Goal: Task Accomplishment & Management: Complete application form

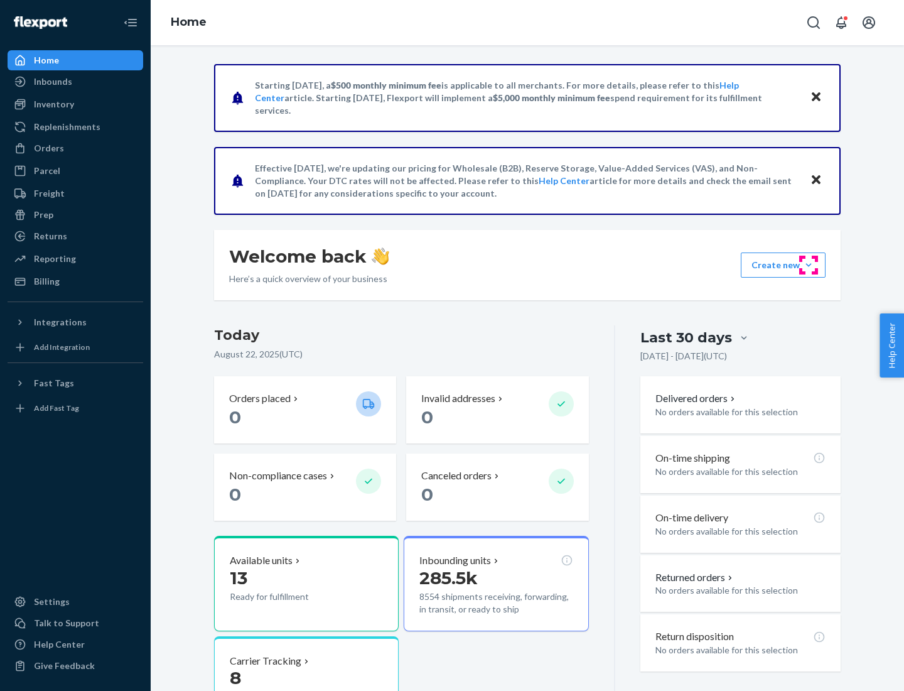
click at [809, 265] on button "Create new Create new inbound Create new order Create new product" at bounding box center [783, 264] width 85 height 25
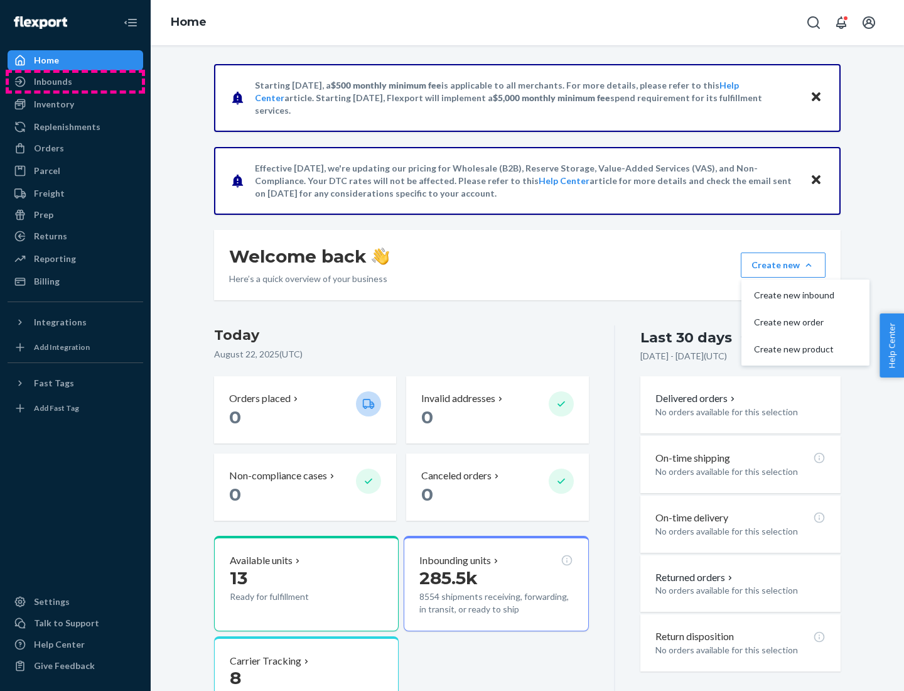
click at [75, 82] on div "Inbounds" at bounding box center [75, 82] width 133 height 18
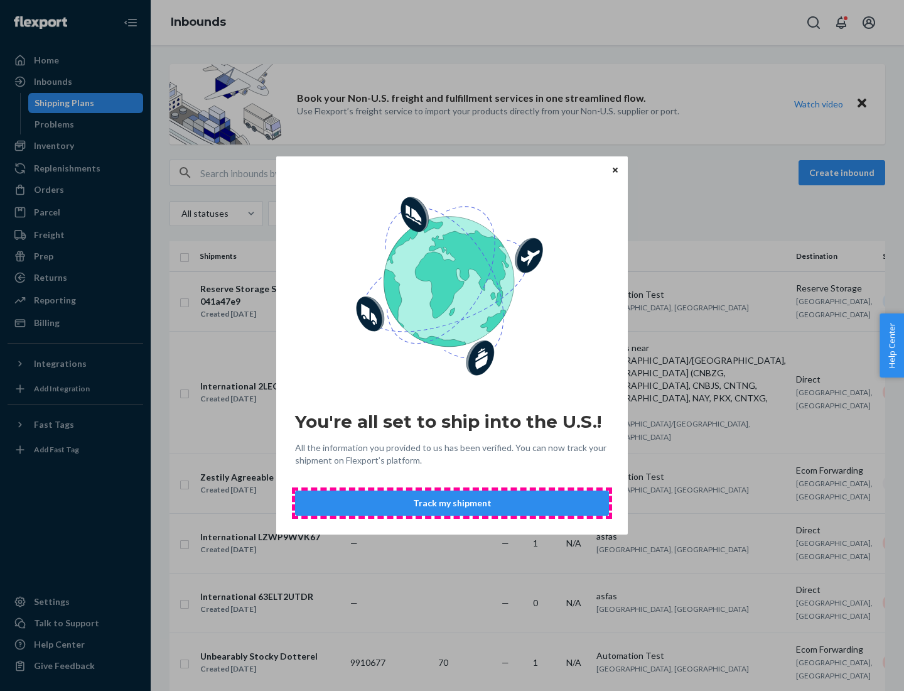
click at [452, 503] on button "Track my shipment" at bounding box center [452, 502] width 314 height 25
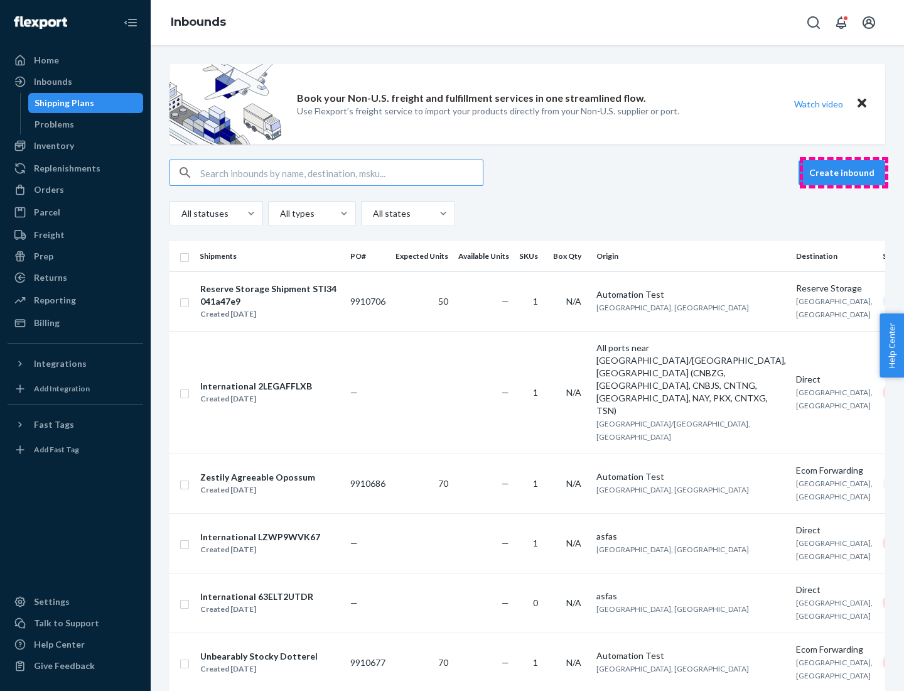
click at [844, 173] on button "Create inbound" at bounding box center [841, 172] width 87 height 25
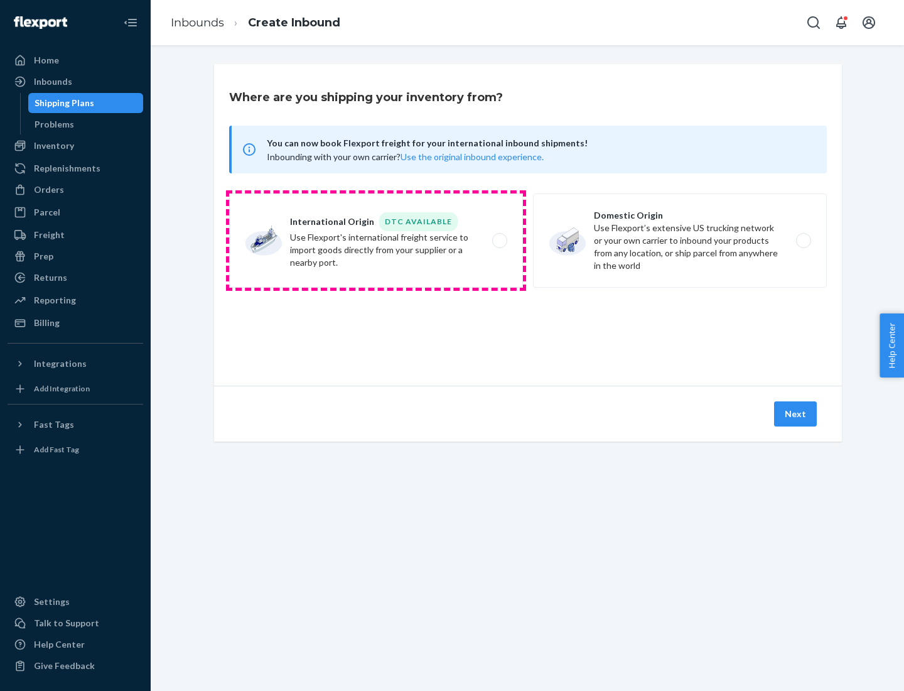
click at [376, 240] on label "International Origin DTC Available Use Flexport's international freight service…" at bounding box center [376, 240] width 294 height 94
click at [499, 240] on input "International Origin DTC Available Use Flexport's international freight service…" at bounding box center [503, 241] width 8 height 8
radio input "true"
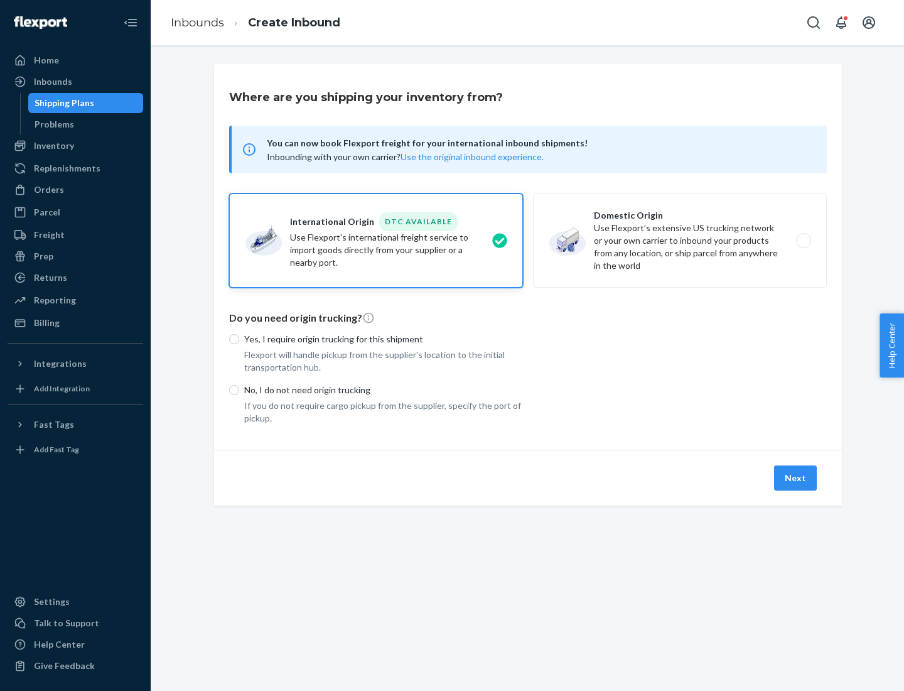
click at [384, 389] on p "No, I do not need origin trucking" at bounding box center [383, 390] width 279 height 13
click at [239, 389] on input "No, I do not need origin trucking" at bounding box center [234, 390] width 10 height 10
radio input "true"
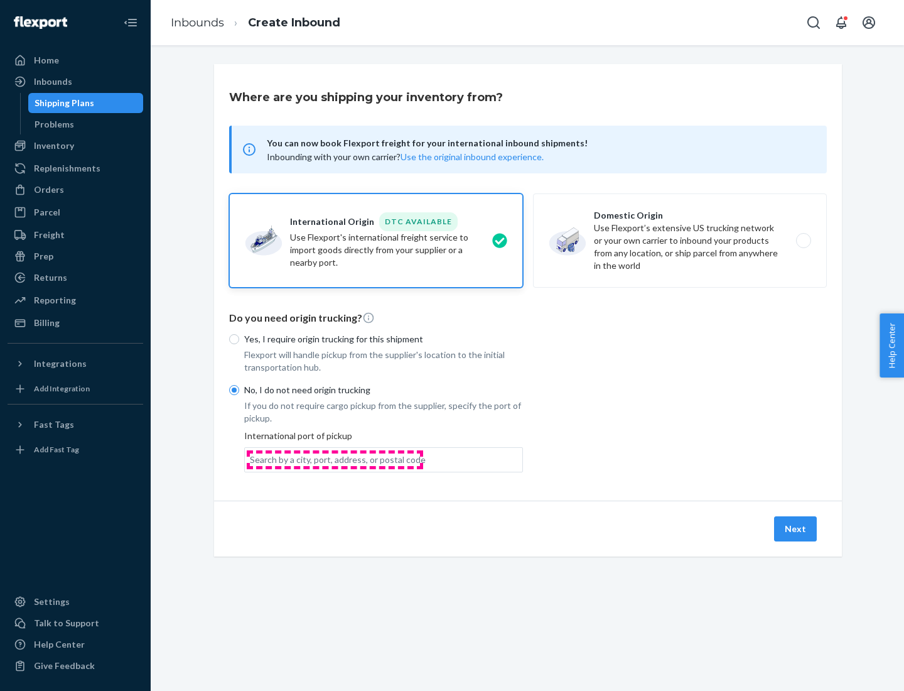
click at [335, 459] on div "Search by a city, port, address, or postal code" at bounding box center [338, 459] width 176 height 13
click at [251, 459] on input "Search by a city, port, address, or postal code" at bounding box center [250, 459] width 1 height 13
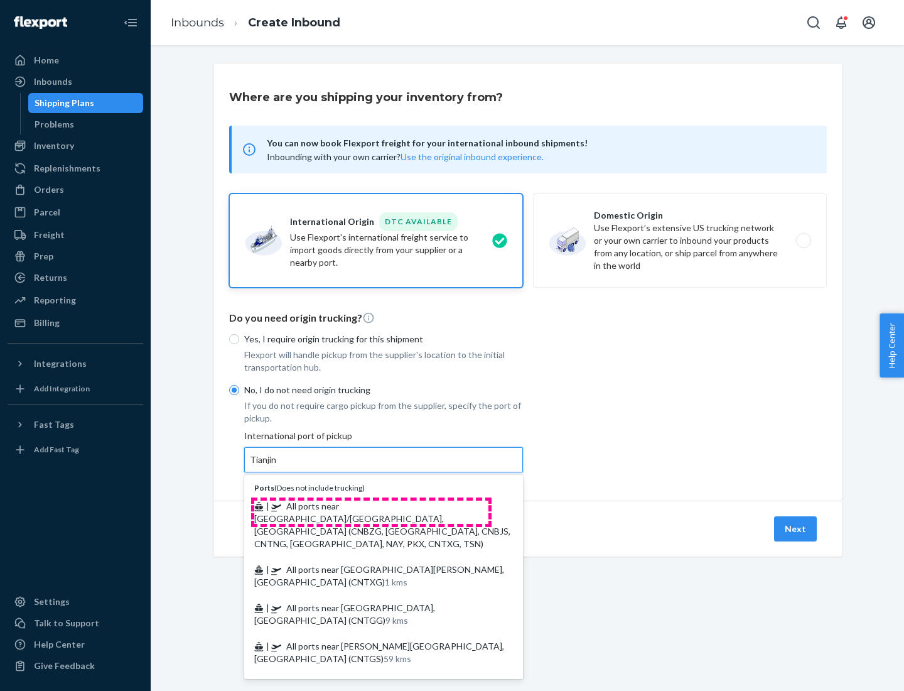
click at [371, 505] on span "| All ports near [GEOGRAPHIC_DATA]/[GEOGRAPHIC_DATA], [GEOGRAPHIC_DATA] (CNBZG,…" at bounding box center [382, 524] width 256 height 48
click at [277, 466] on input "Tianjin" at bounding box center [264, 459] width 28 height 13
type input "All ports near [GEOGRAPHIC_DATA]/[GEOGRAPHIC_DATA], [GEOGRAPHIC_DATA] (CNBZG, […"
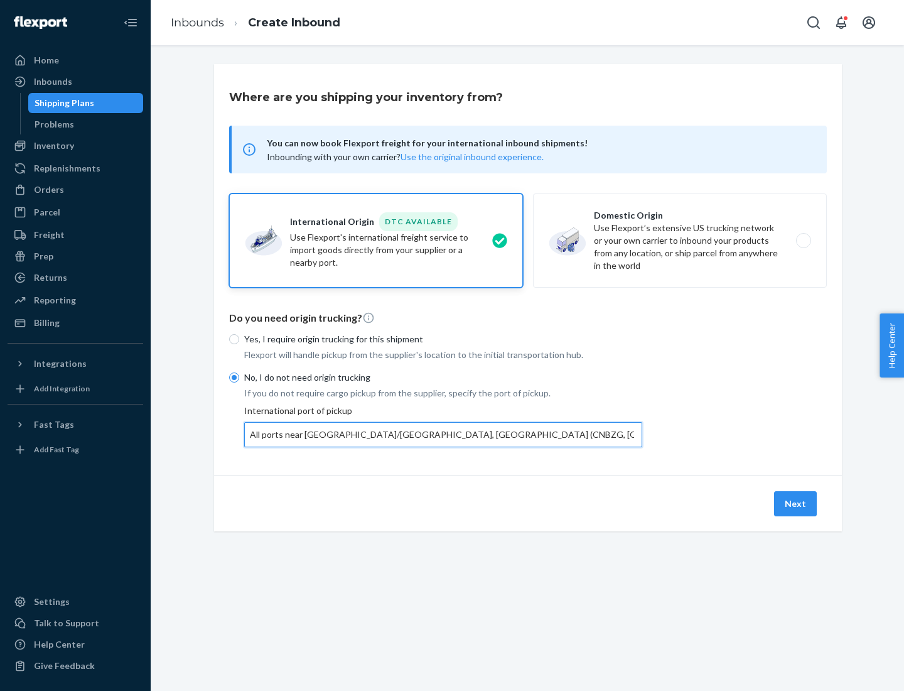
click at [796, 503] on button "Next" at bounding box center [795, 503] width 43 height 25
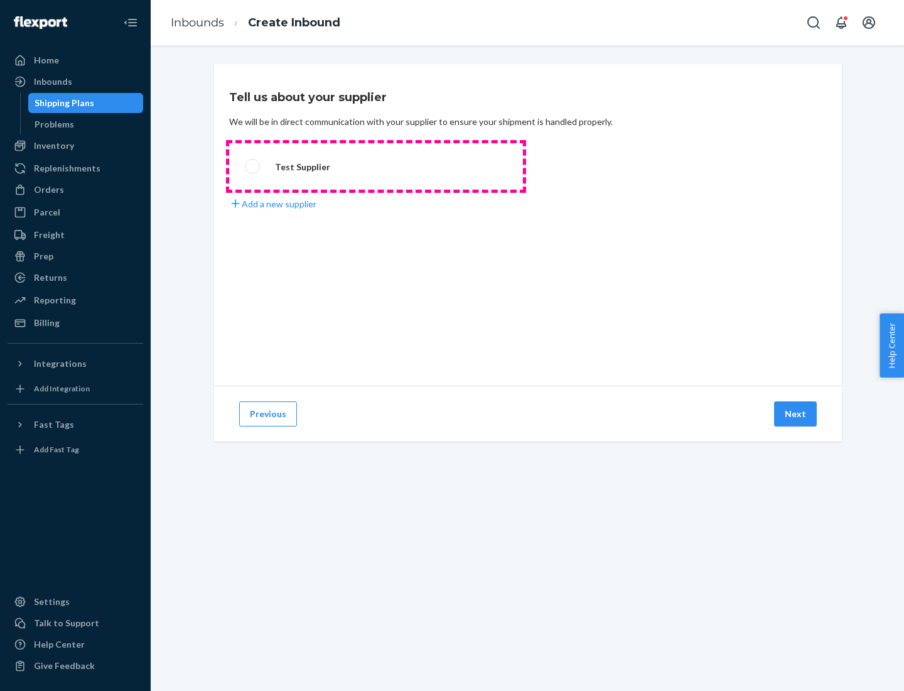
click at [376, 166] on label "Test Supplier" at bounding box center [376, 166] width 294 height 46
click at [253, 166] on input "Test Supplier" at bounding box center [249, 167] width 8 height 8
radio input "true"
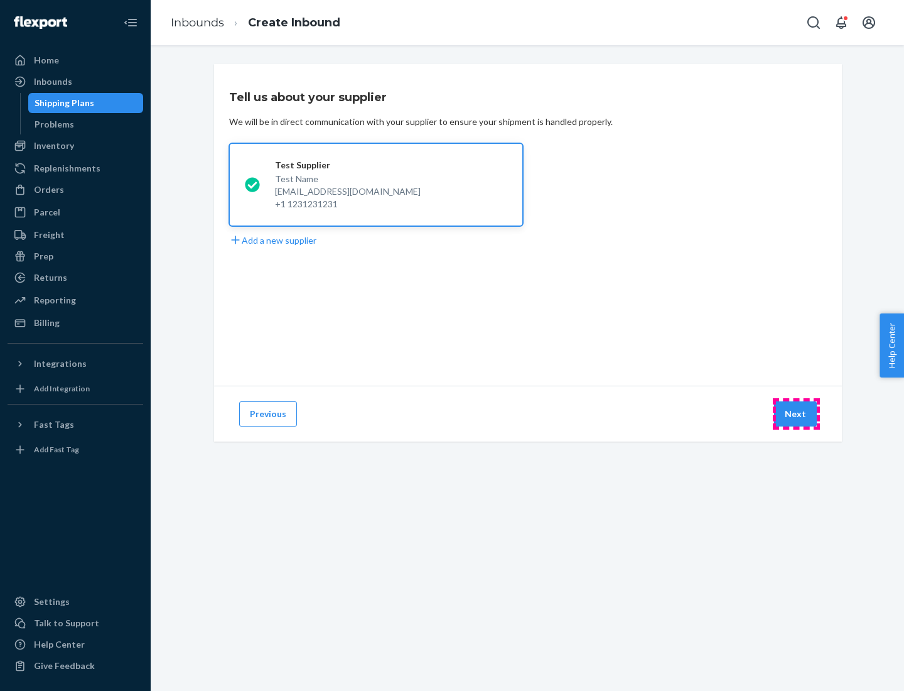
click at [796, 414] on button "Next" at bounding box center [795, 413] width 43 height 25
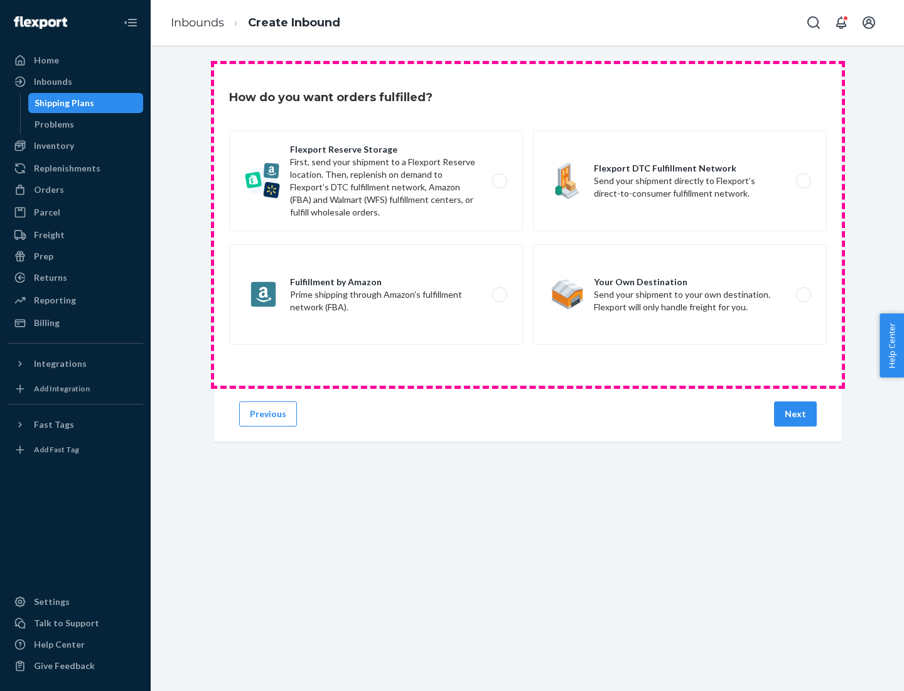
click at [528, 225] on div "Flexport Reserve Storage First, send your shipment to a Flexport Reserve locati…" at bounding box center [528, 239] width 598 height 217
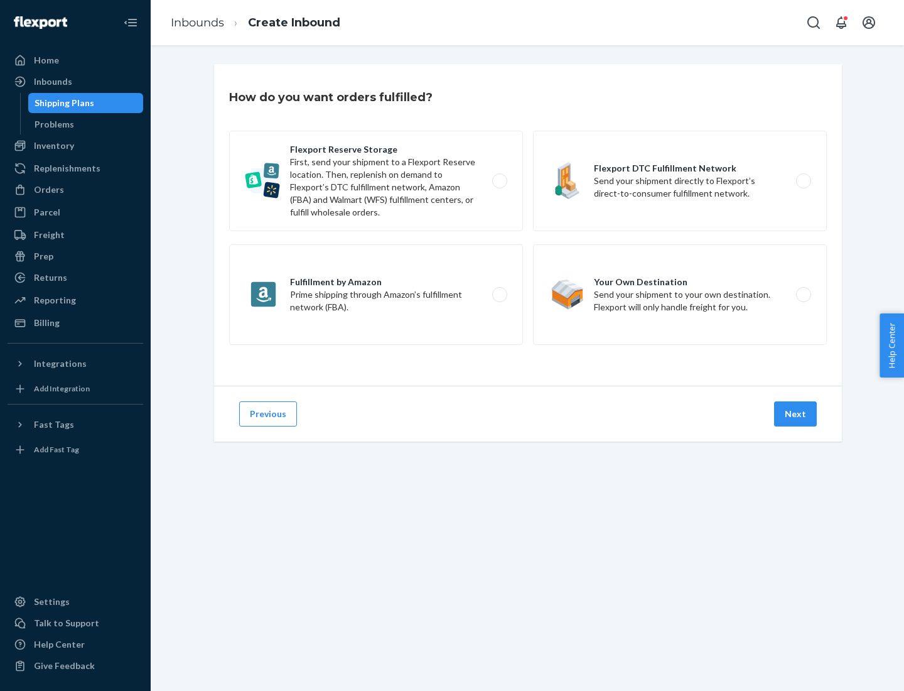
click at [680, 181] on label "Flexport DTC Fulfillment Network Send your shipment directly to Flexport’s dire…" at bounding box center [680, 181] width 294 height 100
click at [803, 181] on input "Flexport DTC Fulfillment Network Send your shipment directly to Flexport’s dire…" at bounding box center [807, 181] width 8 height 8
radio input "true"
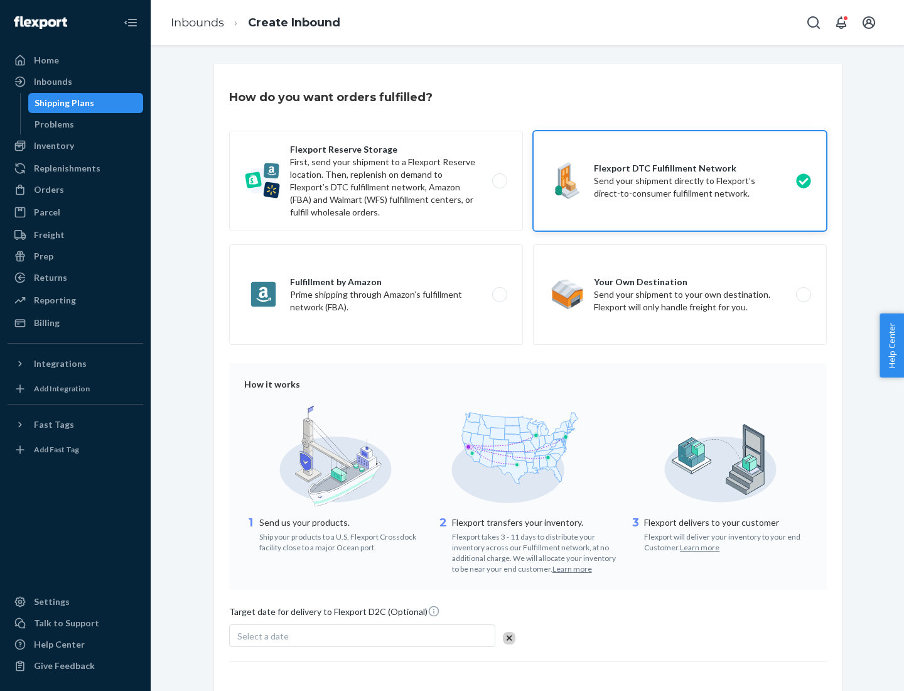
scroll to position [92, 0]
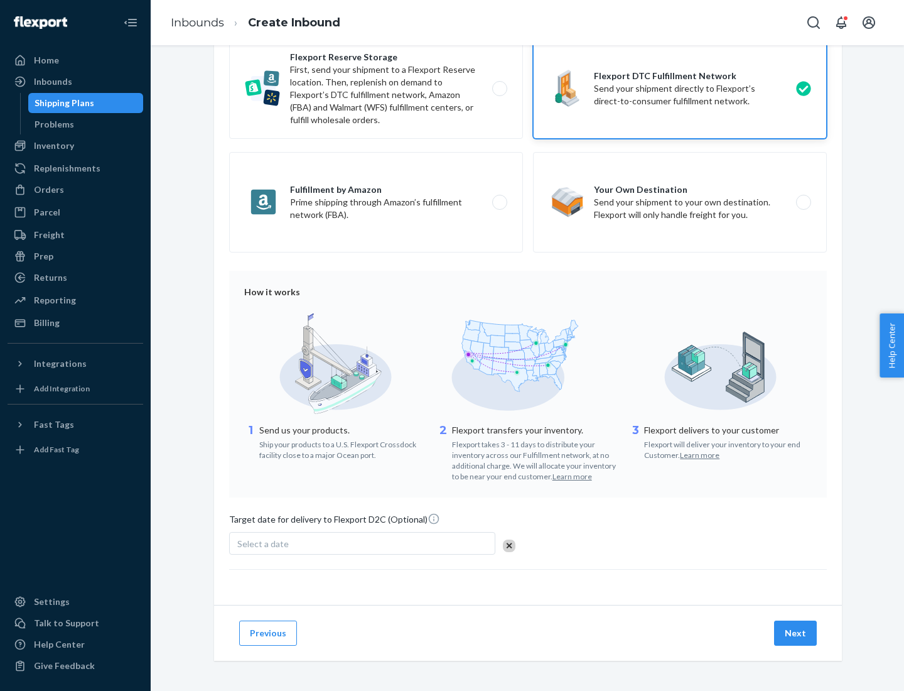
click at [796, 632] on button "Next" at bounding box center [795, 632] width 43 height 25
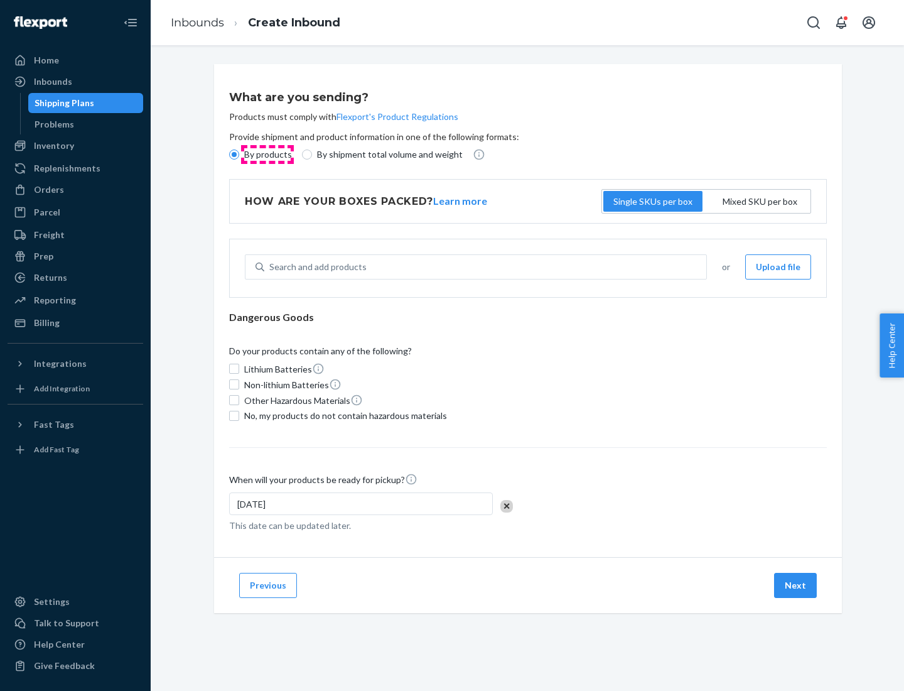
click at [267, 154] on p "By products" at bounding box center [268, 154] width 48 height 13
click at [239, 154] on input "By products" at bounding box center [234, 154] width 10 height 10
click at [316, 267] on div "Search and add products" at bounding box center [317, 267] width 97 height 13
click at [271, 267] on input "Search and add products" at bounding box center [269, 267] width 1 height 13
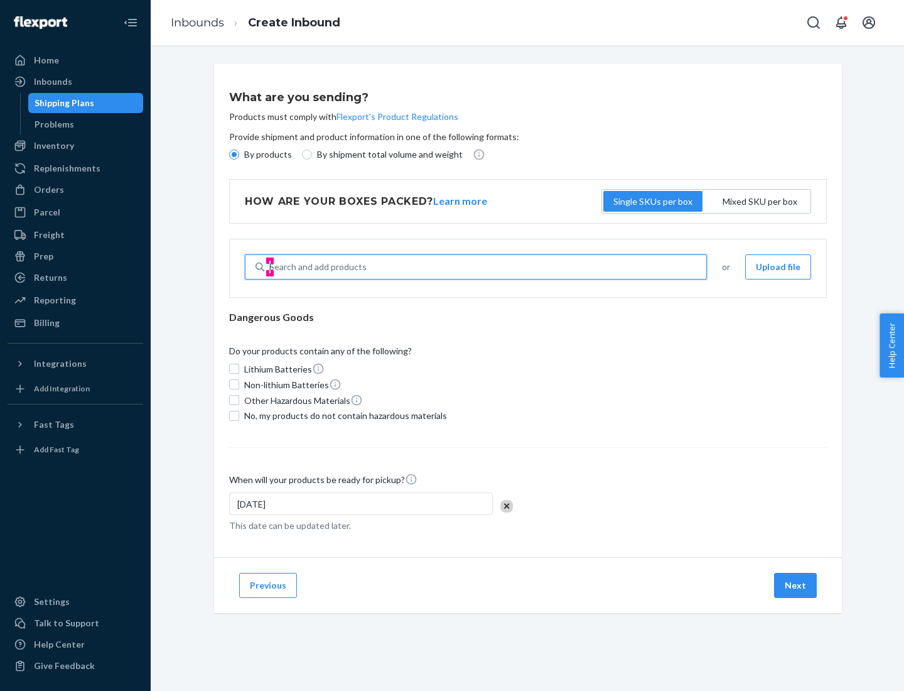
type input "basic"
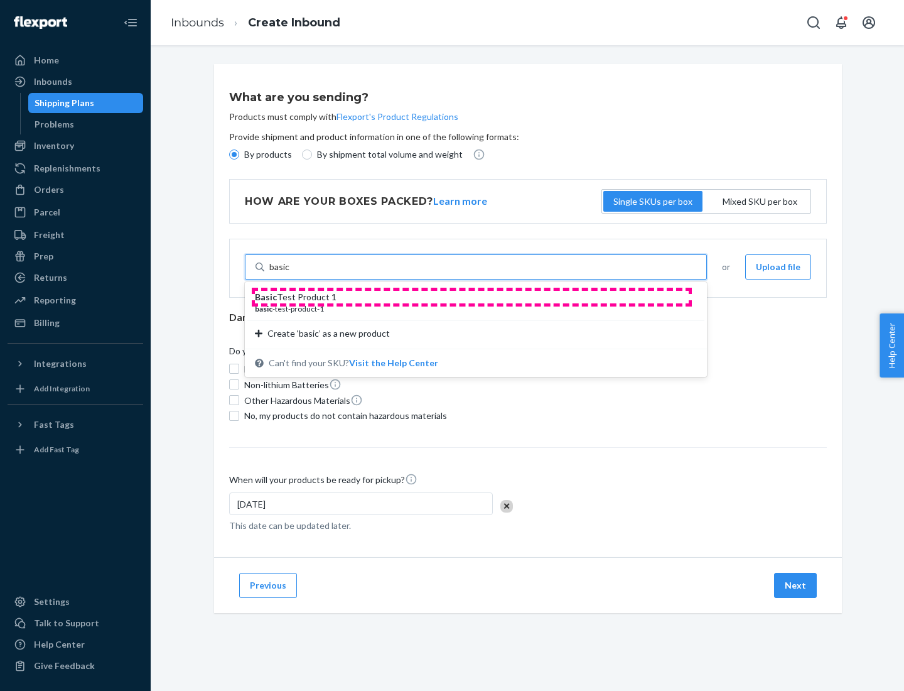
click at [471, 297] on div "Basic Test Product 1" at bounding box center [471, 297] width 432 height 13
click at [290, 273] on input "basic" at bounding box center [279, 267] width 21 height 13
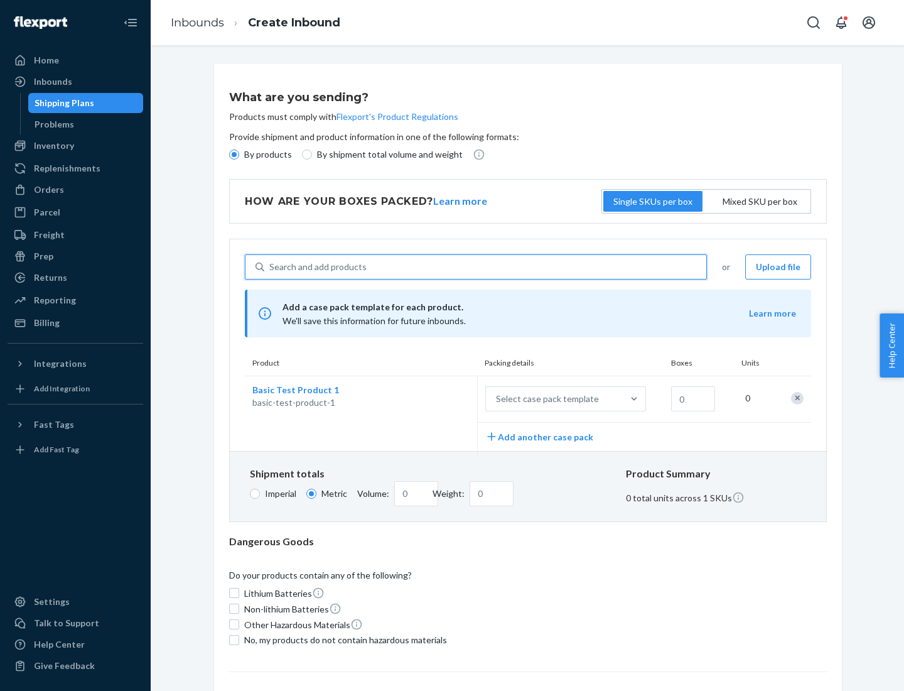
scroll to position [31, 0]
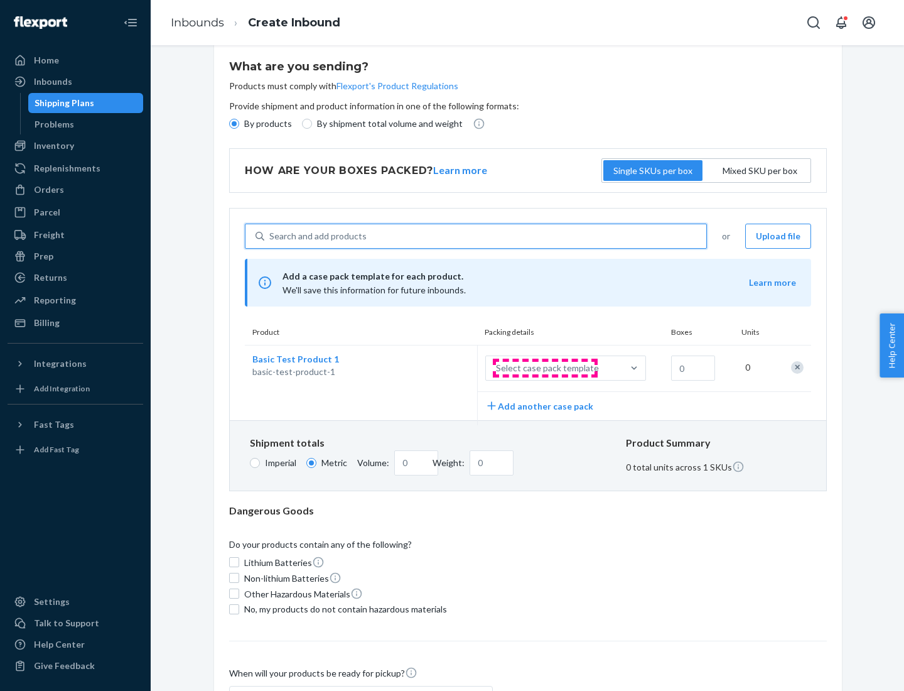
click at [545, 368] on div "Select case pack template" at bounding box center [547, 368] width 103 height 13
click at [434, 368] on input "Select case pack template" at bounding box center [434, 368] width 0 height 0
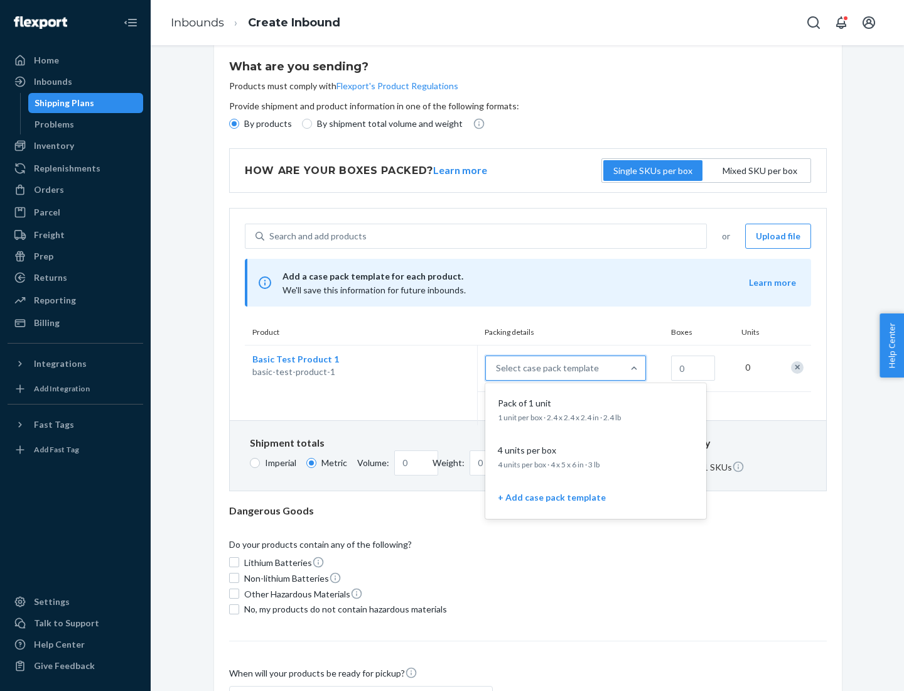
scroll to position [72, 0]
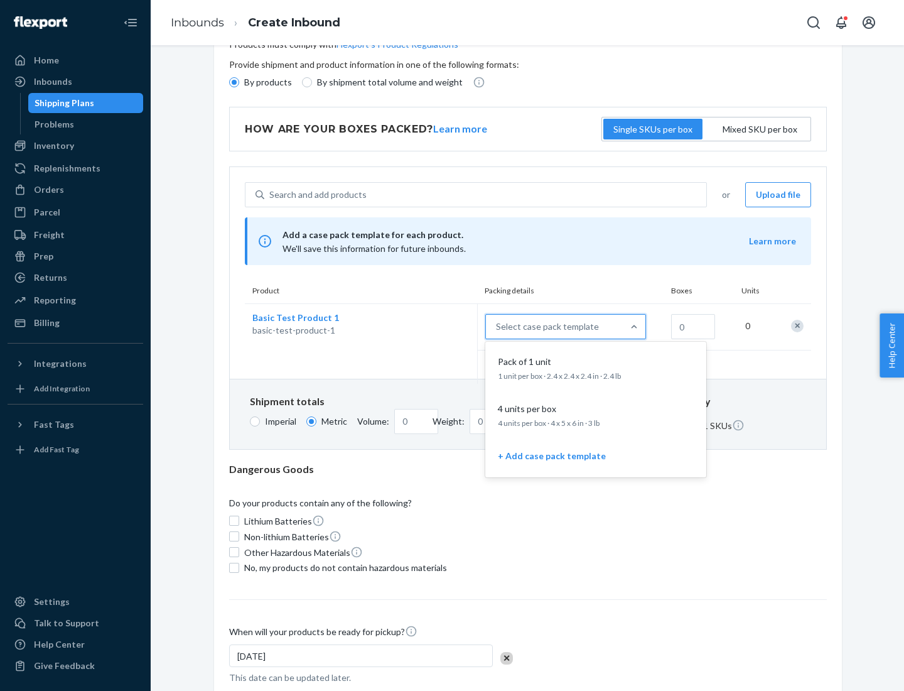
click at [596, 367] on div "Pack of 1 unit" at bounding box center [593, 361] width 201 height 13
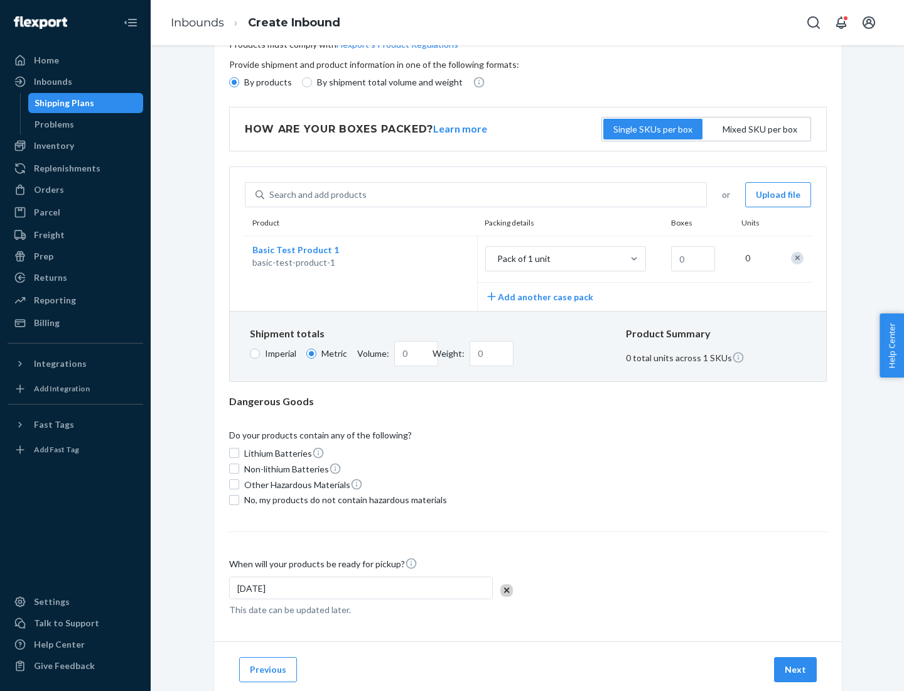
scroll to position [0, 0]
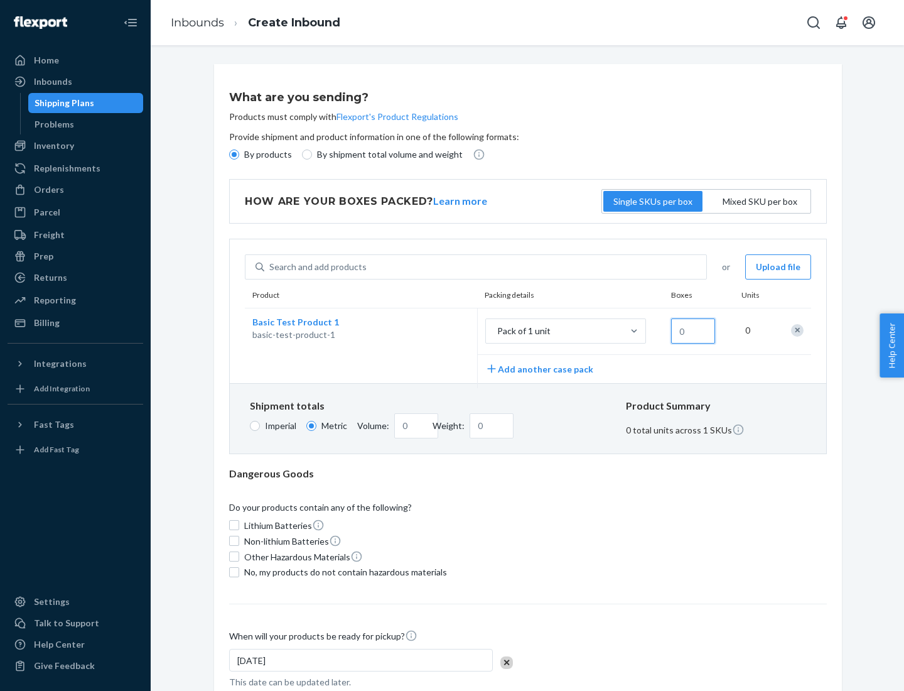
type input "1.09"
type input "1"
type input "10.89"
type input "100"
type input "0.02"
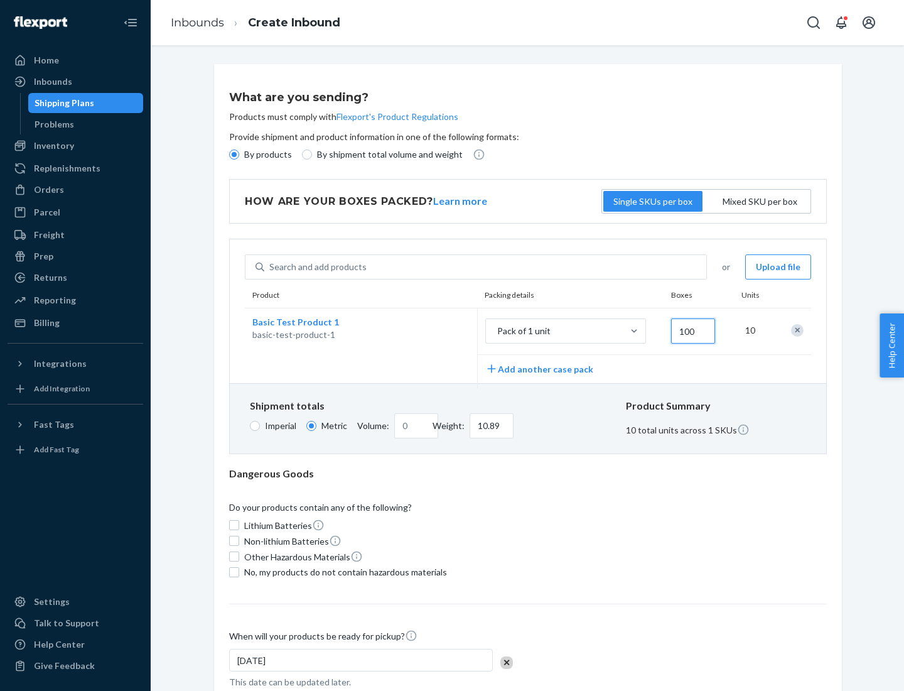
type input "108.86"
type input "1000"
type input "0.23"
type input "1088.62"
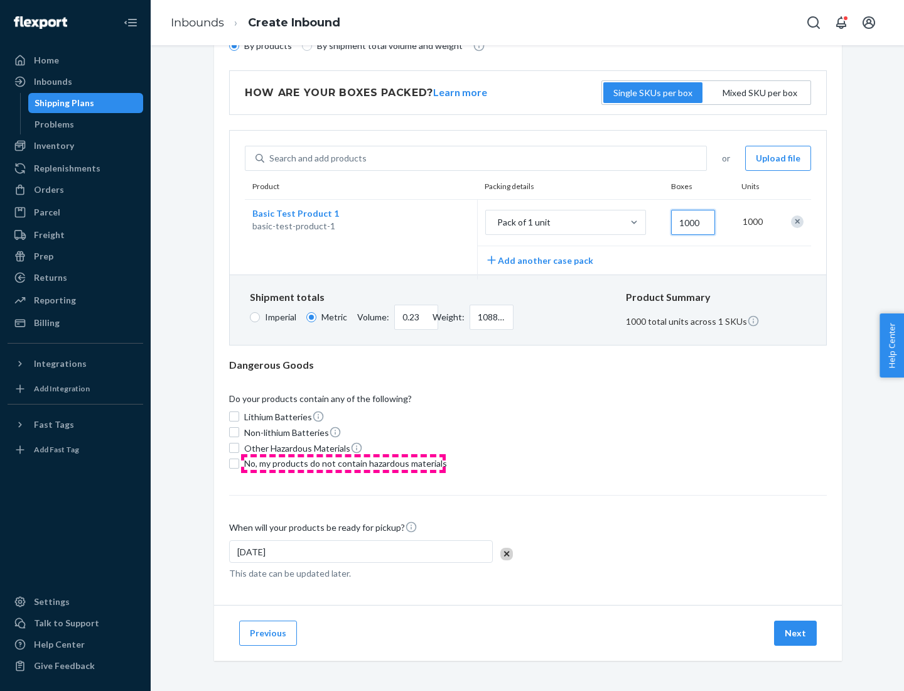
type input "1000"
click at [343, 463] on span "No, my products do not contain hazardous materials" at bounding box center [345, 463] width 203 height 13
click at [239, 463] on input "No, my products do not contain hazardous materials" at bounding box center [234, 463] width 10 height 10
checkbox input "true"
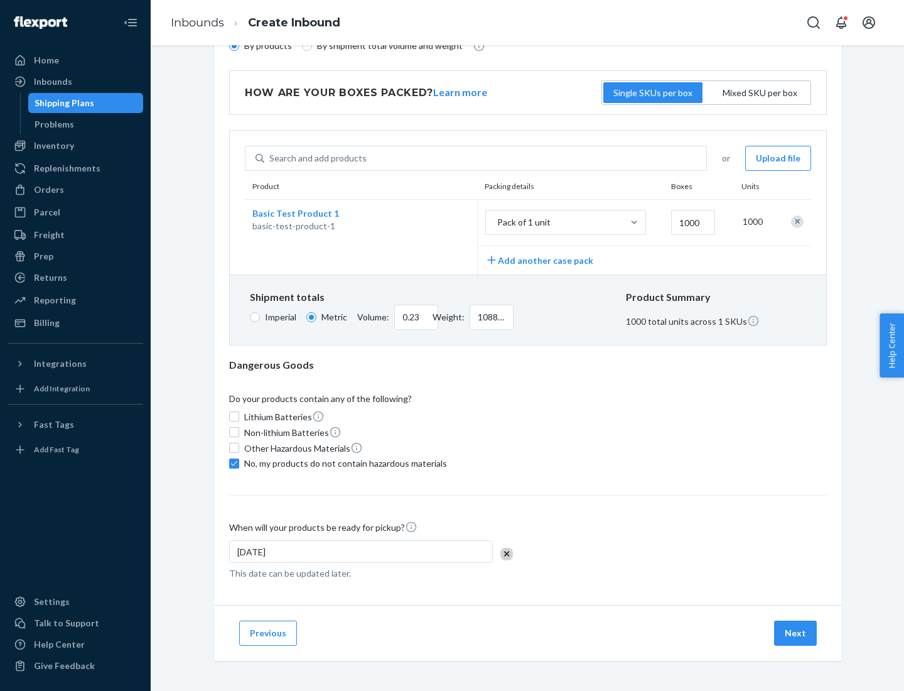
click at [796, 632] on button "Next" at bounding box center [795, 632] width 43 height 25
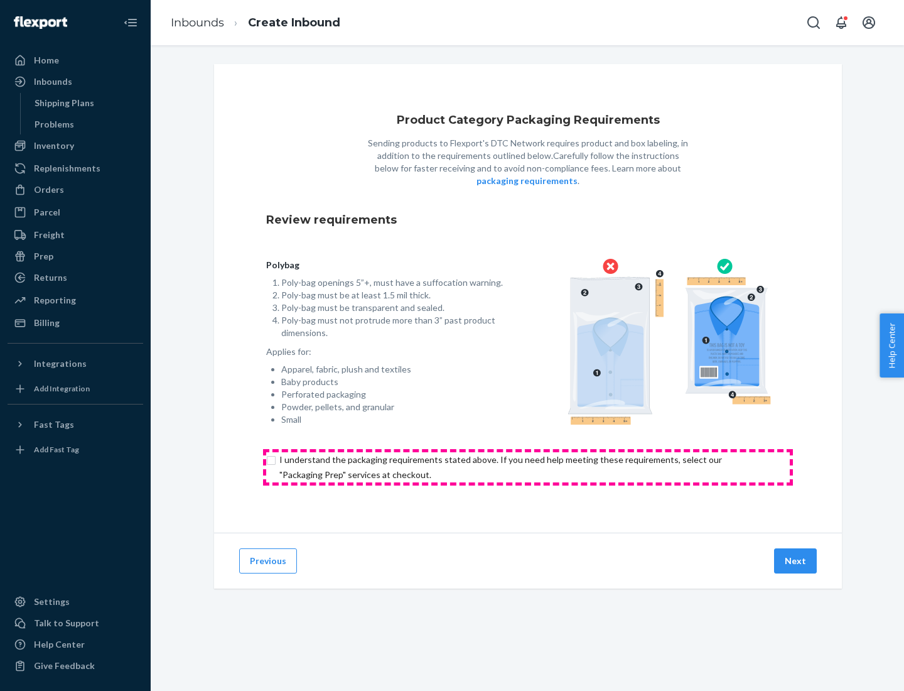
click at [528, 466] on input "checkbox" at bounding box center [528, 467] width 524 height 30
checkbox input "true"
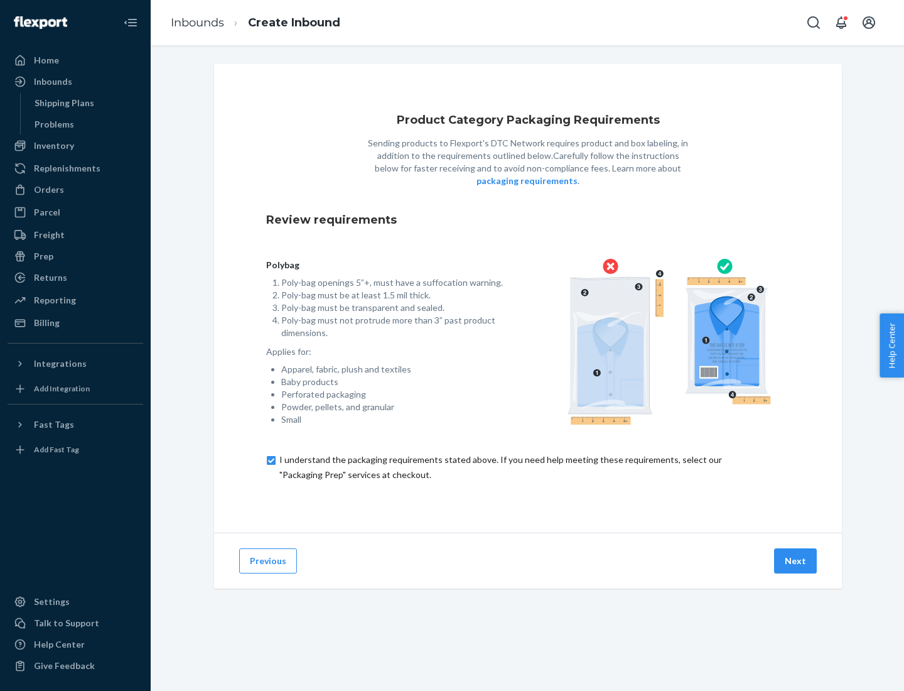
click at [796, 560] on button "Next" at bounding box center [795, 560] width 43 height 25
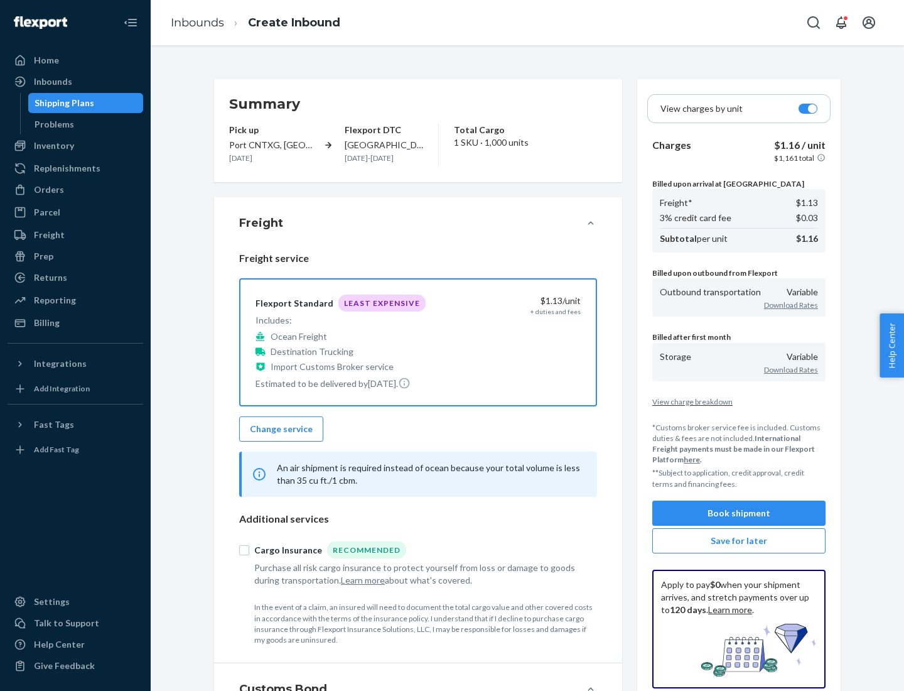
scroll to position [145, 0]
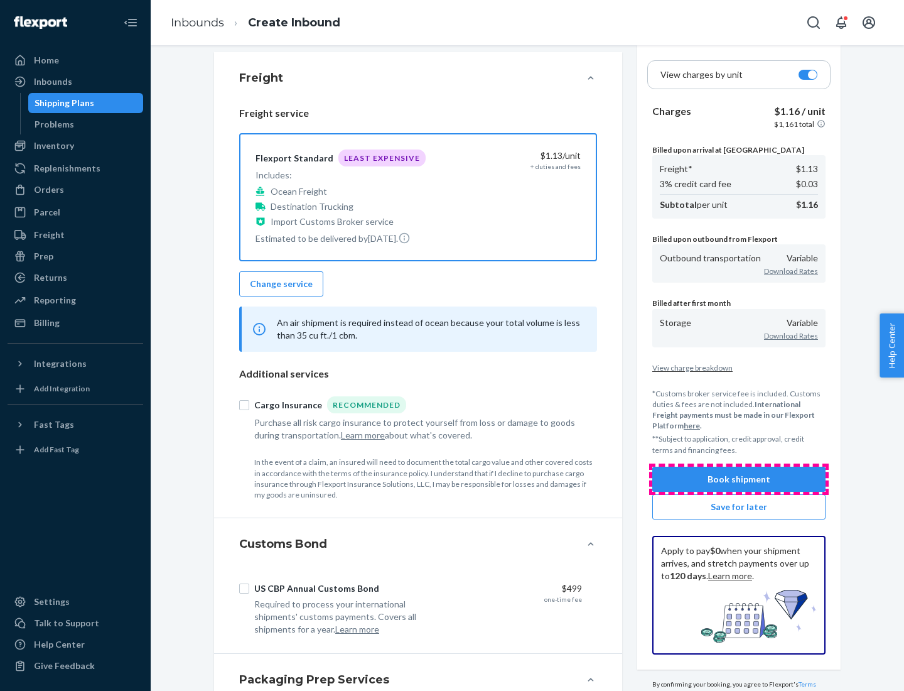
click at [739, 478] on button "Book shipment" at bounding box center [738, 478] width 173 height 25
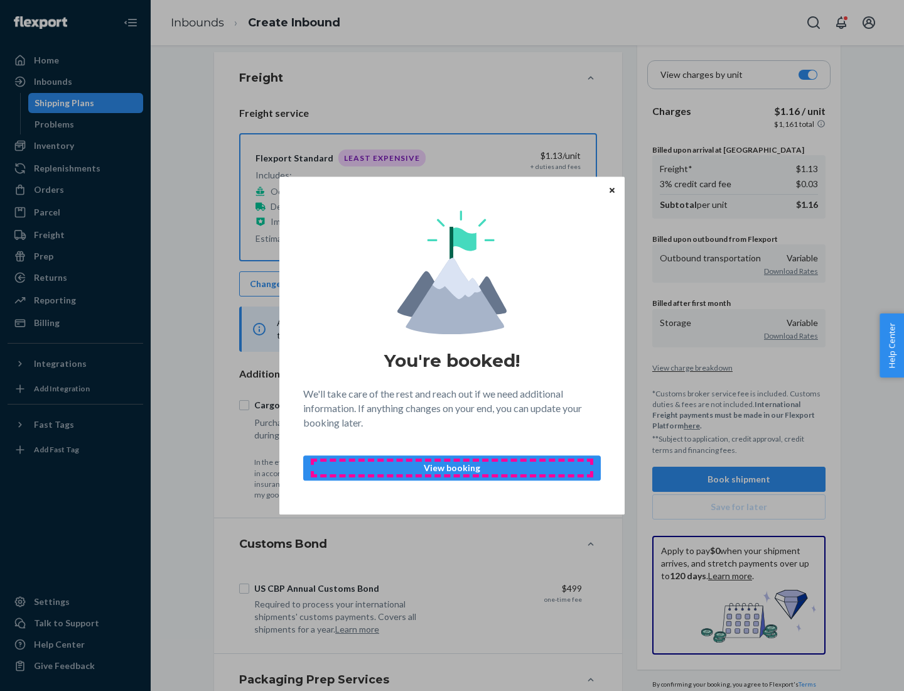
click at [452, 467] on p "View booking" at bounding box center [452, 467] width 276 height 13
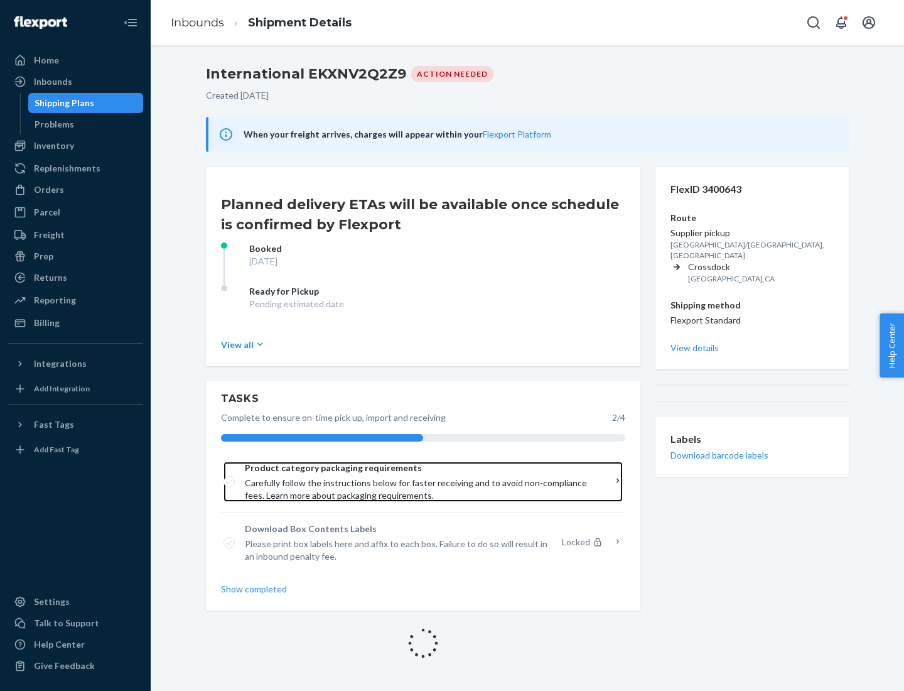
click at [419, 468] on span "Product category packaging requirements" at bounding box center [419, 467] width 348 height 13
